Goal: Information Seeking & Learning: Learn about a topic

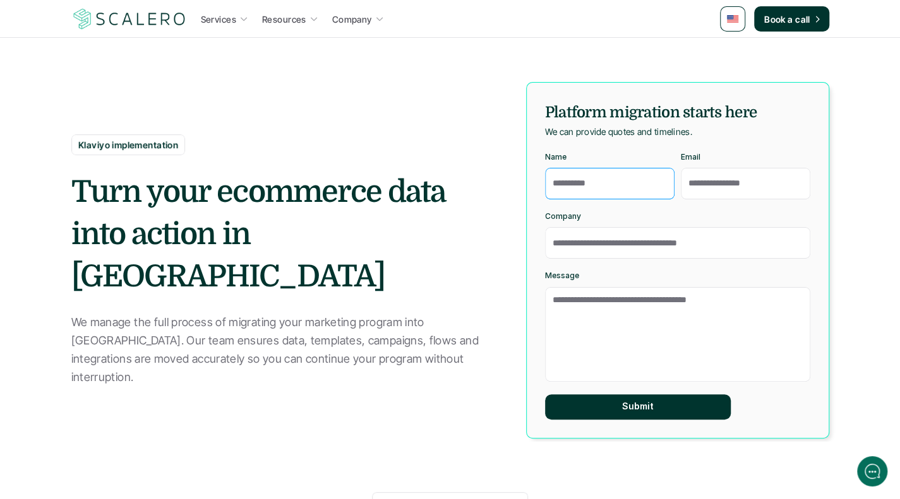
click at [633, 193] on input "Name" at bounding box center [609, 184] width 129 height 32
click at [698, 185] on input "Email" at bounding box center [745, 184] width 129 height 32
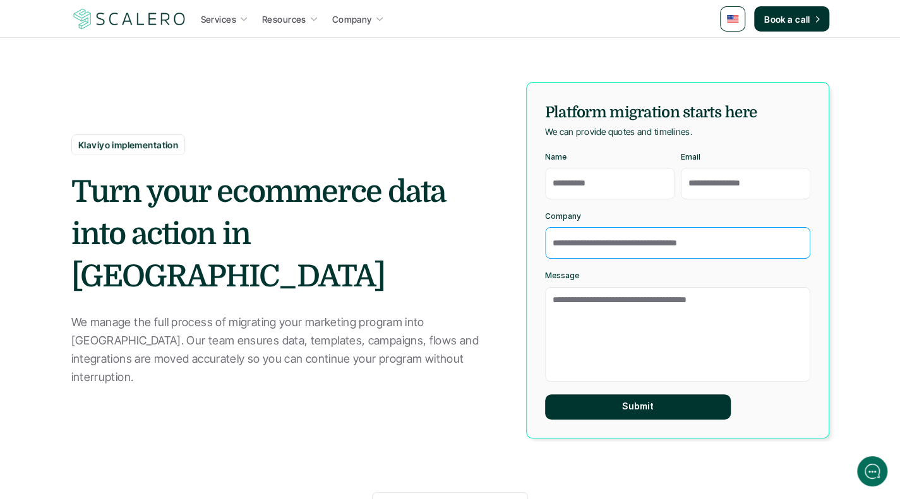
click at [658, 249] on input "Company" at bounding box center [677, 243] width 265 height 32
drag, startPoint x: 734, startPoint y: 243, endPoint x: 556, endPoint y: 237, distance: 178.1
click at [556, 237] on input "Company" at bounding box center [677, 243] width 265 height 32
drag, startPoint x: 552, startPoint y: 241, endPoint x: 692, endPoint y: 241, distance: 140.2
click at [692, 241] on input "Company" at bounding box center [677, 243] width 265 height 32
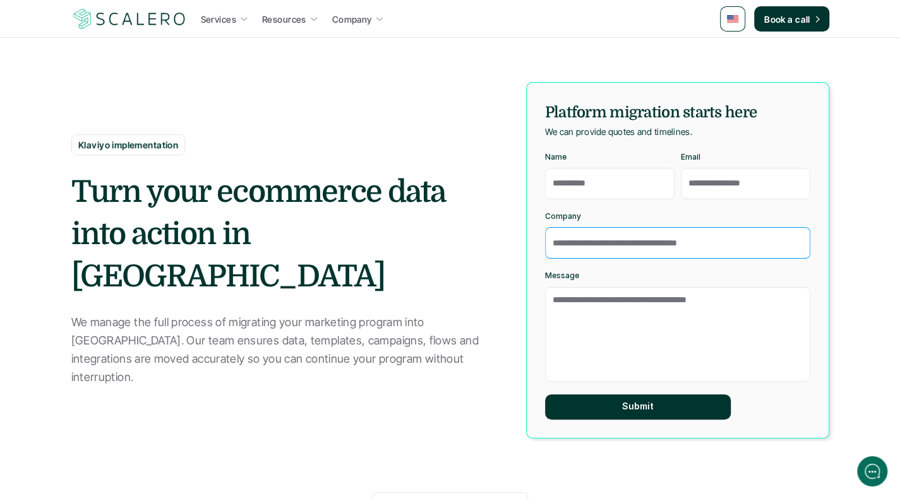
click at [692, 241] on input "Company" at bounding box center [677, 243] width 265 height 32
click at [664, 243] on input "Company" at bounding box center [677, 243] width 265 height 32
click at [227, 18] on p "Services" at bounding box center [218, 19] width 35 height 13
click at [240, 20] on icon at bounding box center [243, 19] width 9 height 9
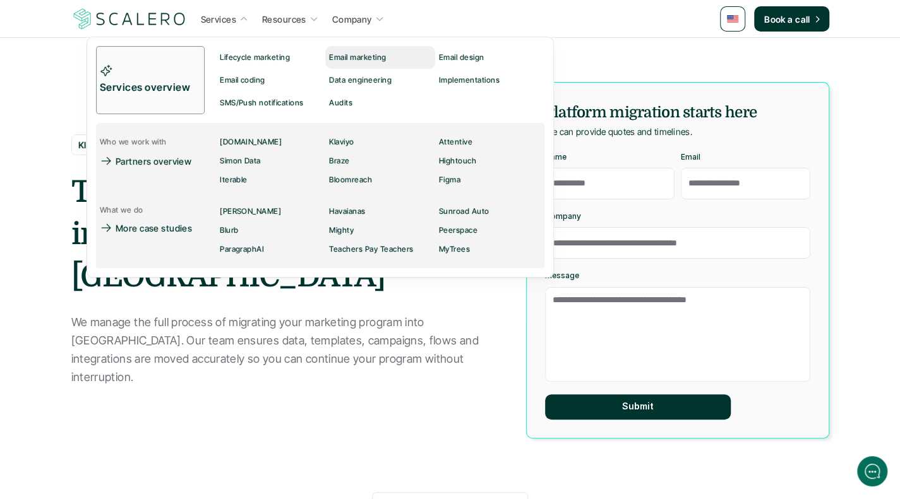
click at [341, 57] on p "Email marketing" at bounding box center [358, 57] width 57 height 9
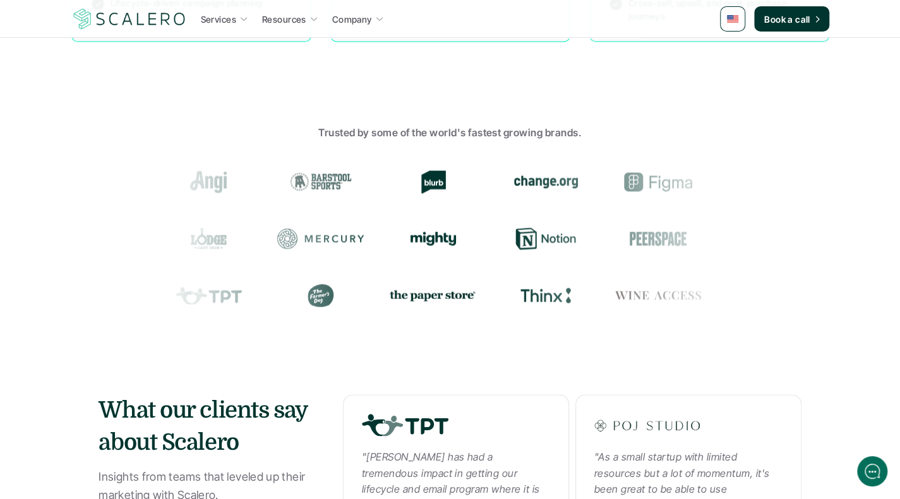
scroll to position [1136, 0]
